Goal: Check status

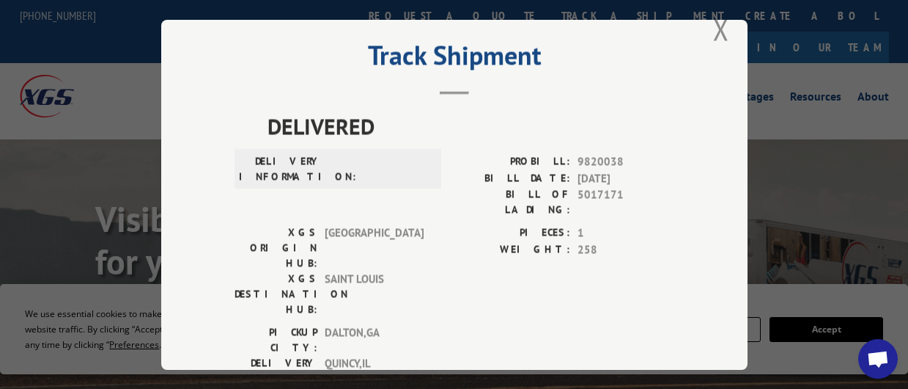
scroll to position [56, 0]
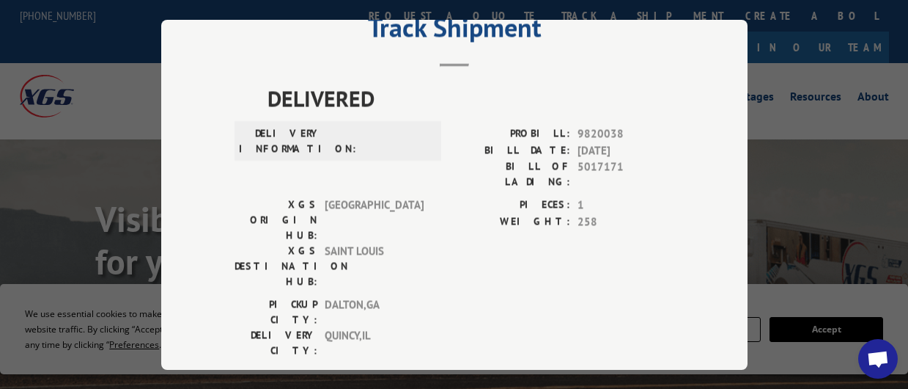
drag, startPoint x: 600, startPoint y: 152, endPoint x: 604, endPoint y: 145, distance: 8.5
click at [600, 152] on span "[DATE]" at bounding box center [626, 149] width 97 height 17
click at [604, 145] on span "[DATE]" at bounding box center [626, 149] width 97 height 17
click at [600, 146] on span "[DATE]" at bounding box center [626, 149] width 97 height 17
click at [600, 144] on span "[DATE]" at bounding box center [626, 149] width 97 height 17
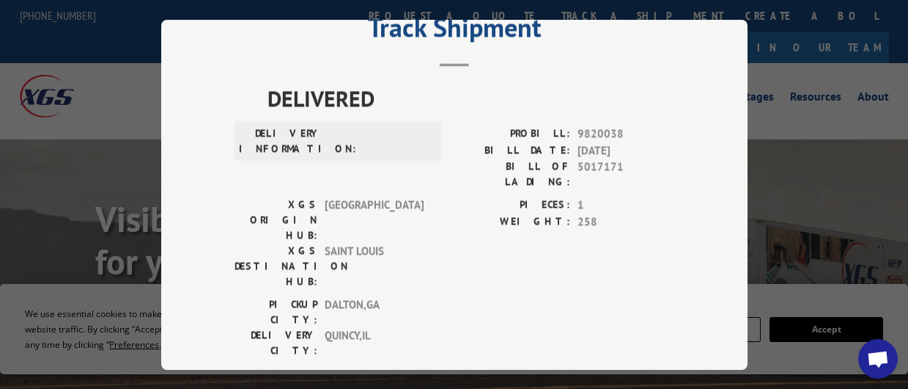
click at [597, 144] on span "[DATE]" at bounding box center [626, 149] width 97 height 17
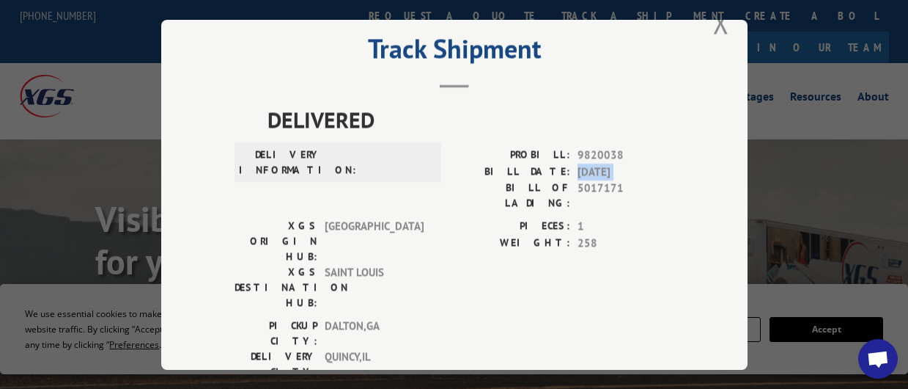
scroll to position [0, 0]
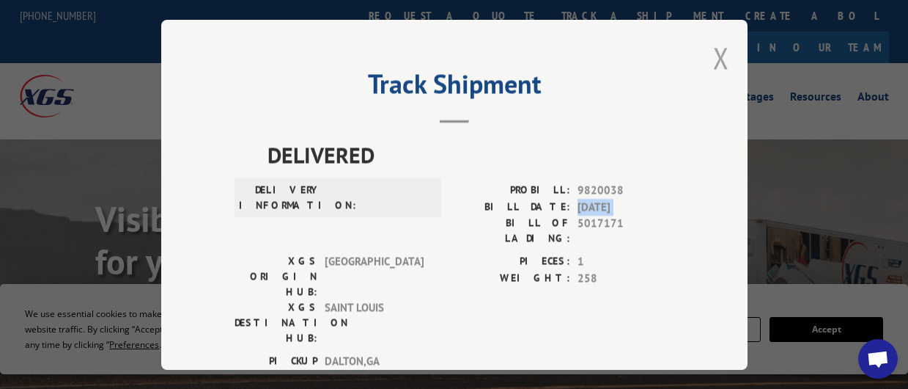
click at [717, 39] on button "Close modal" at bounding box center [721, 57] width 16 height 39
